Goal: Transaction & Acquisition: Book appointment/travel/reservation

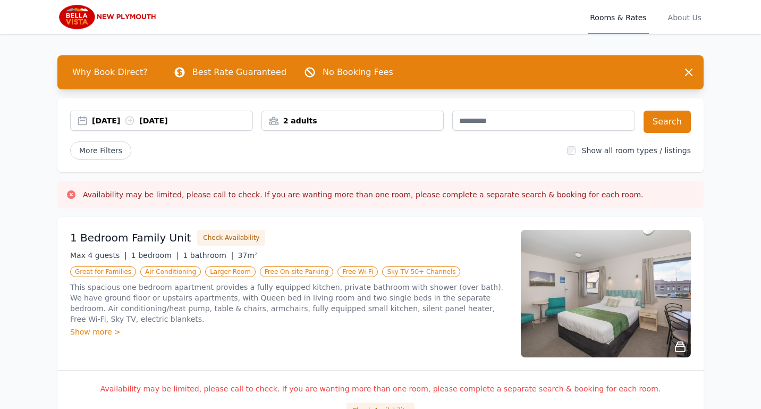
click at [294, 115] on div "2 adults" at bounding box center [353, 120] width 182 height 11
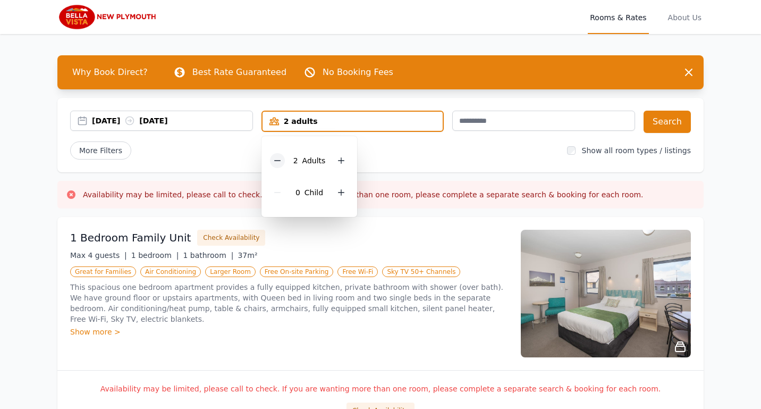
click at [276, 159] on icon at bounding box center [277, 160] width 9 height 9
click at [677, 121] on button "Search" at bounding box center [666, 122] width 47 height 22
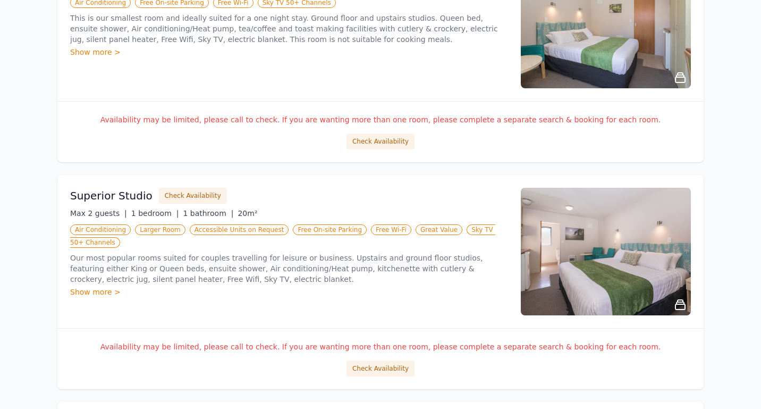
scroll to position [425, 0]
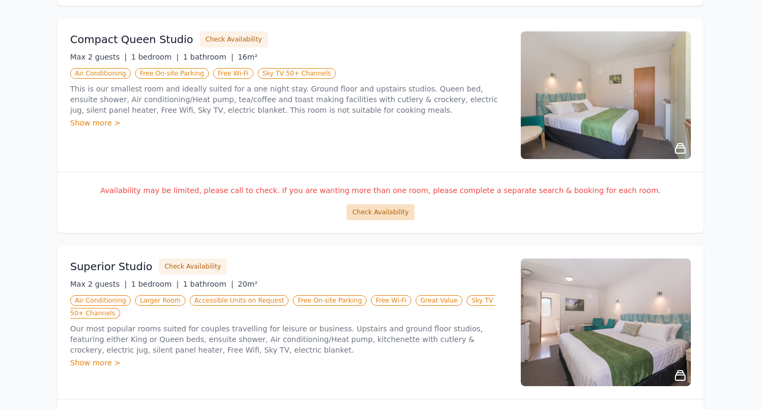
click at [378, 209] on button "Check Availability" at bounding box center [380, 212] width 68 height 16
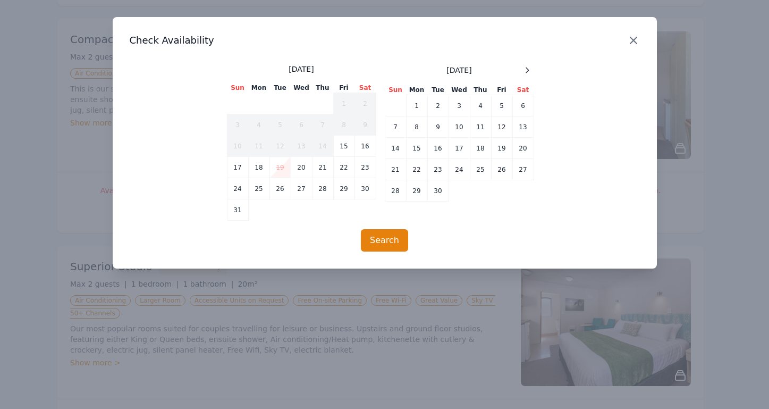
click at [631, 43] on icon "button" at bounding box center [633, 40] width 13 height 13
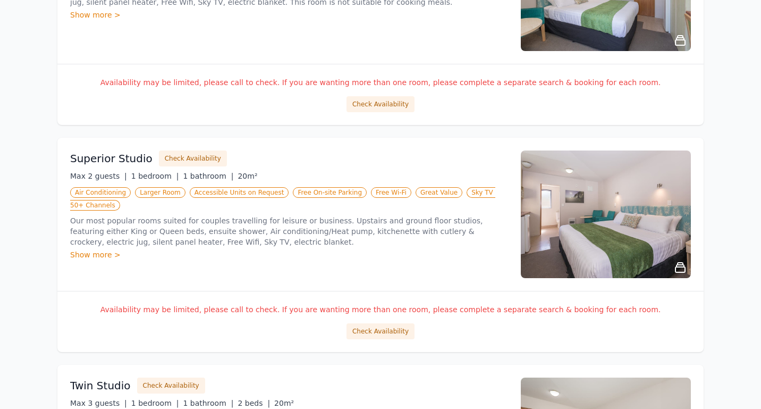
scroll to position [567, 0]
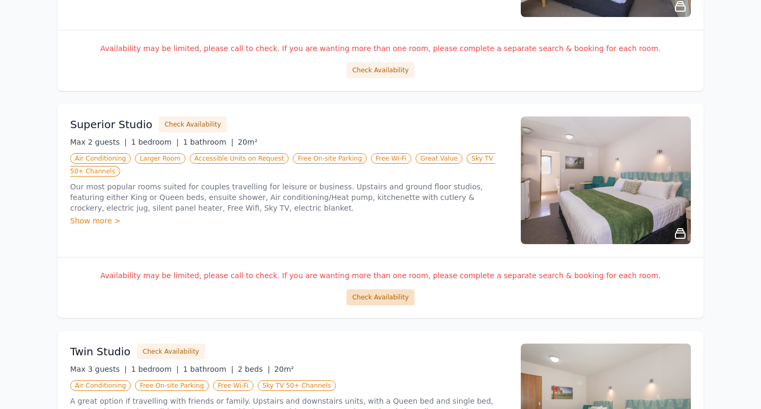
click at [376, 299] on button "Check Availability" at bounding box center [380, 297] width 68 height 16
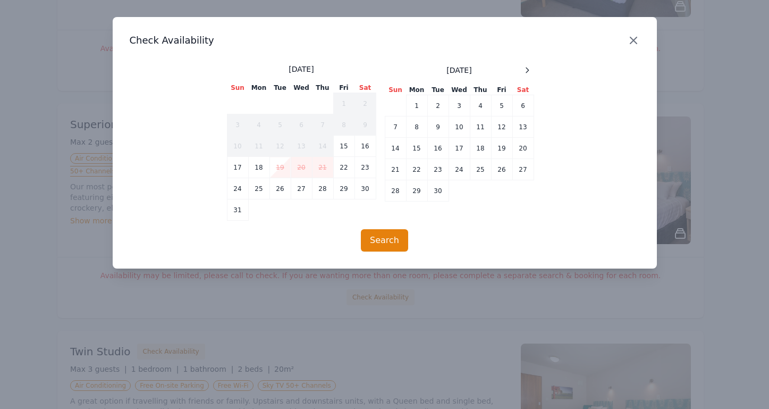
click at [630, 41] on icon "button" at bounding box center [633, 40] width 13 height 13
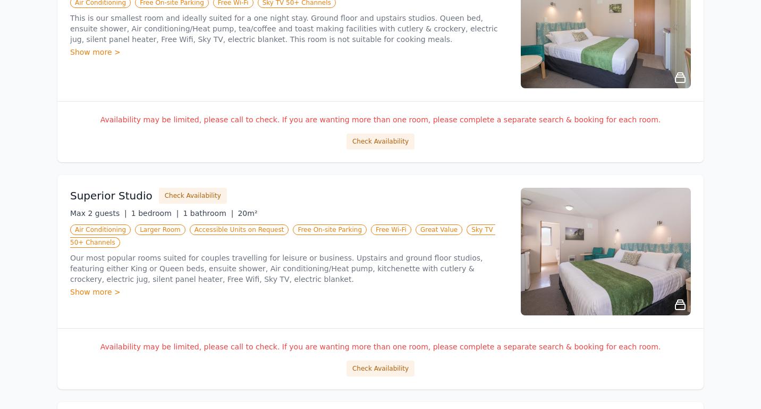
scroll to position [850, 0]
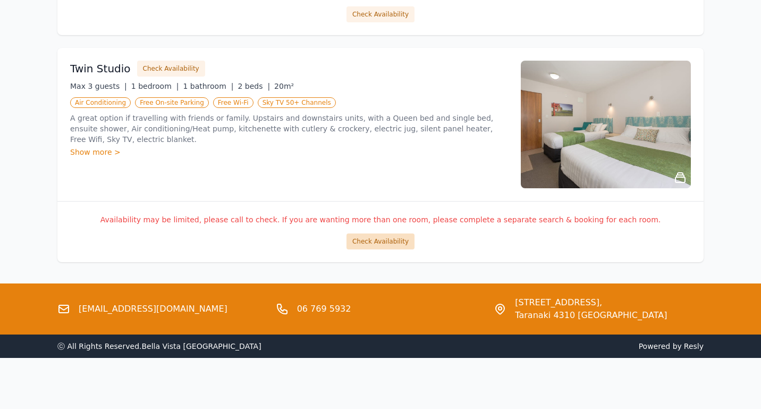
click at [377, 244] on button "Check Availability" at bounding box center [380, 241] width 68 height 16
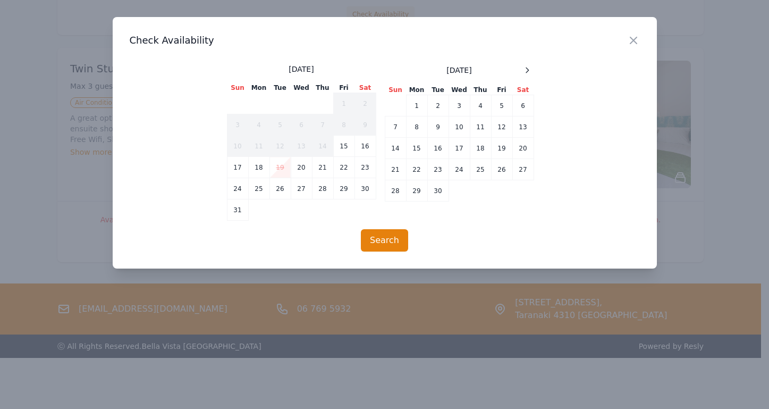
click at [278, 166] on td "19" at bounding box center [279, 167] width 21 height 21
click at [636, 37] on icon "button" at bounding box center [633, 40] width 13 height 13
